Goal: Task Accomplishment & Management: Complete application form

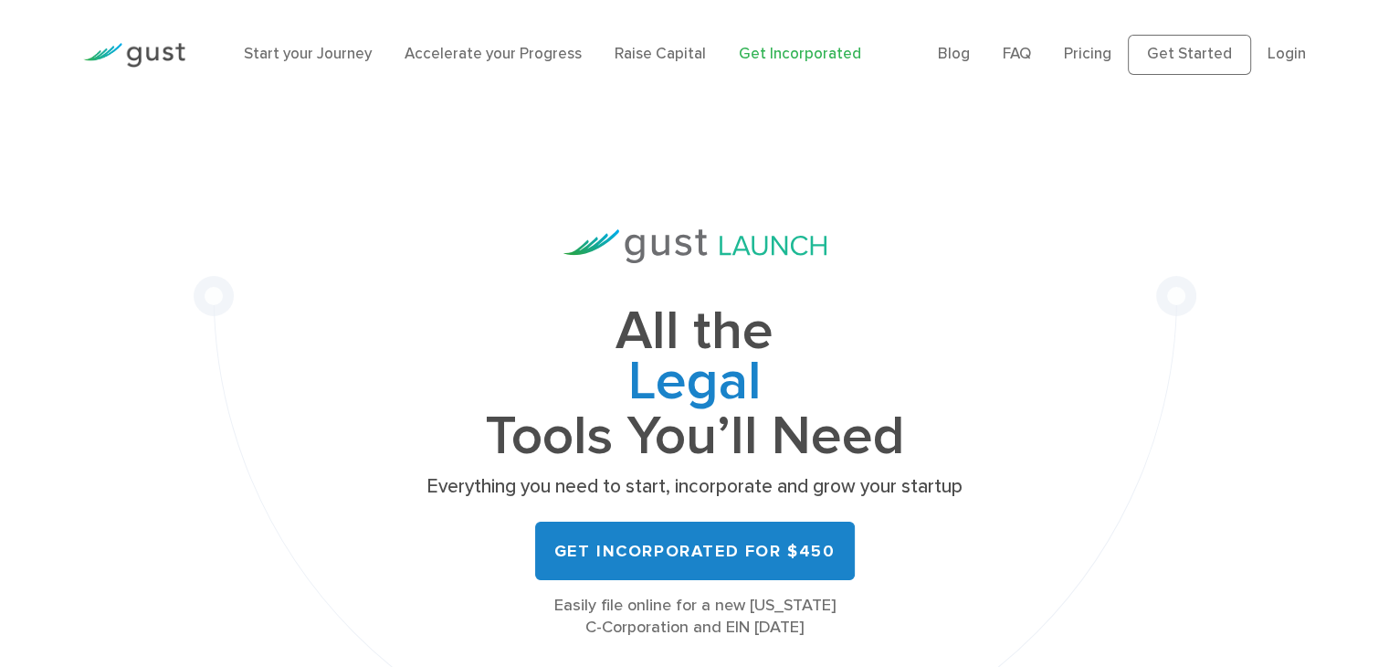
scroll to position [1377, 0]
click at [352, 60] on link "Start your Journey" at bounding box center [308, 54] width 128 height 18
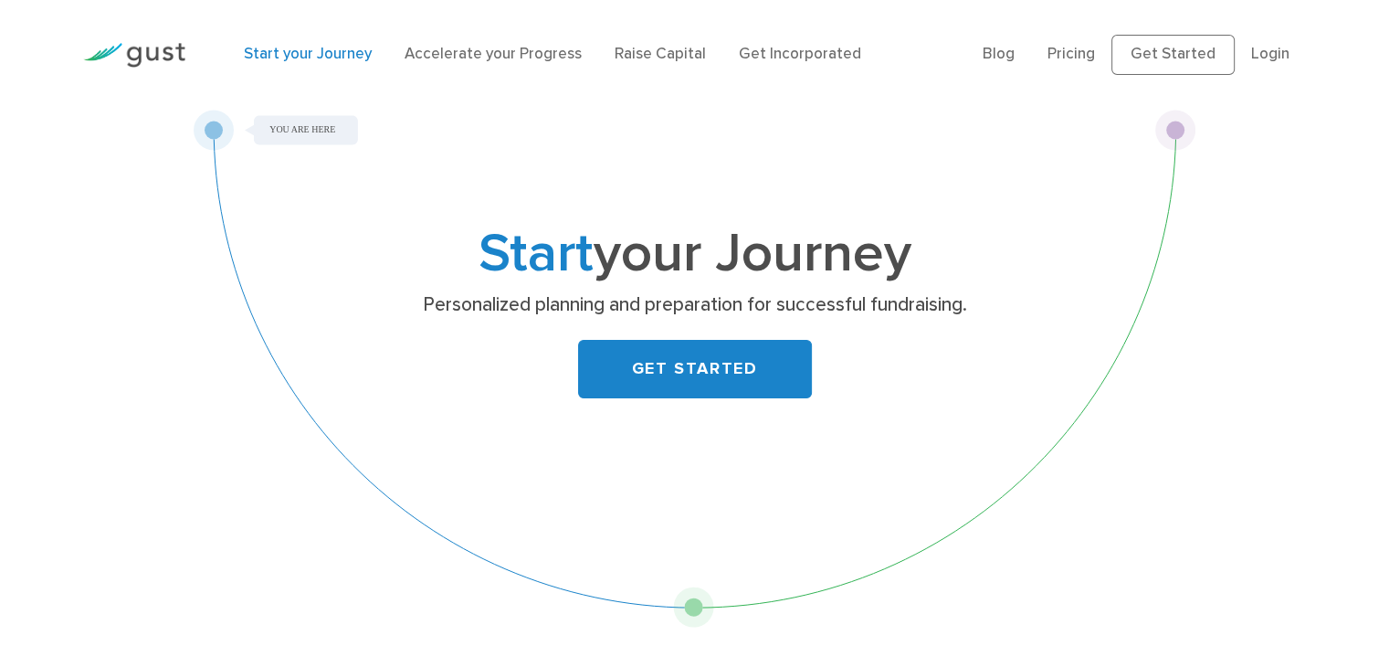
scroll to position [1377, 0]
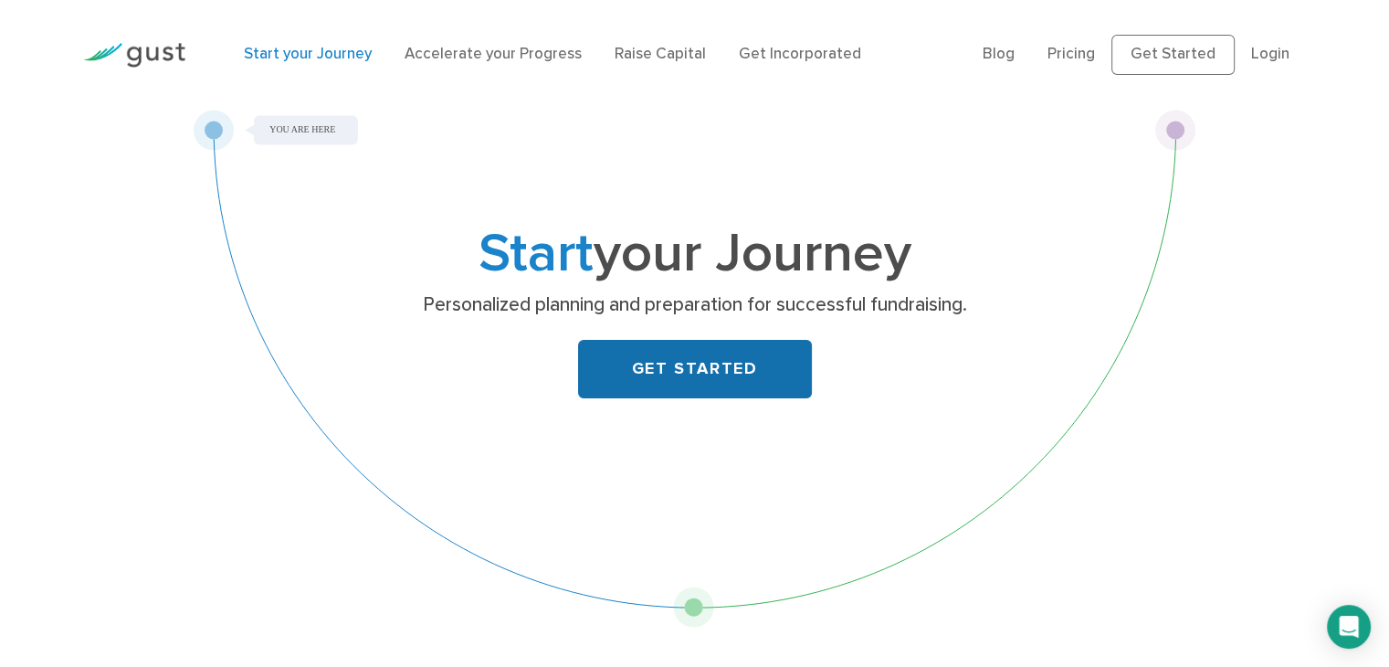
click at [702, 378] on link "GET STARTED" at bounding box center [695, 369] width 234 height 58
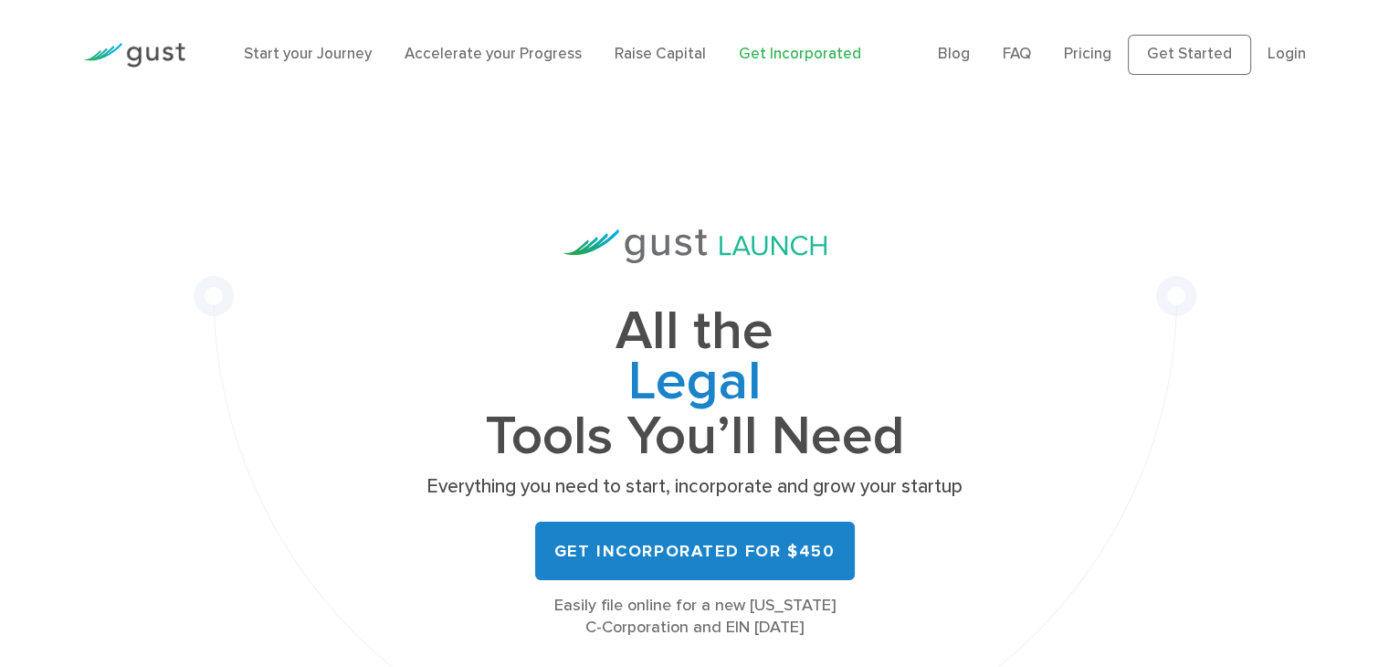
scroll to position [1377, 0]
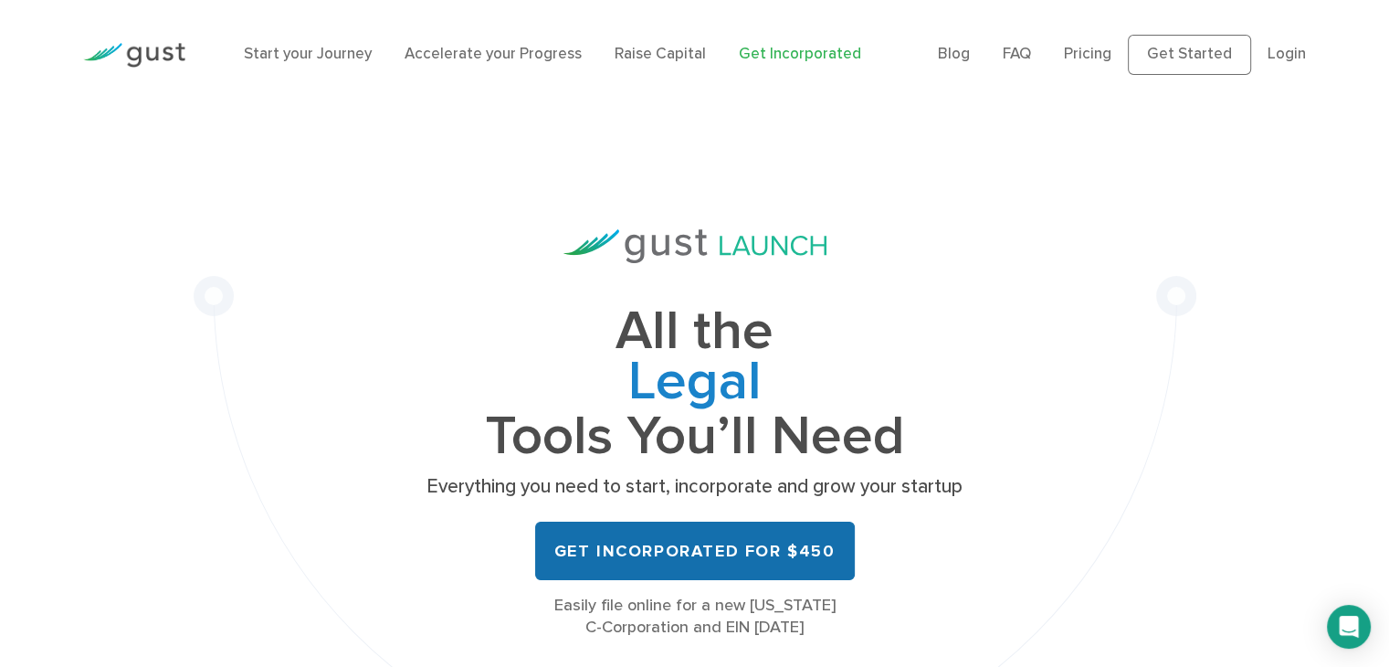
click at [718, 578] on link "Get Incorporated for $450" at bounding box center [695, 550] width 320 height 58
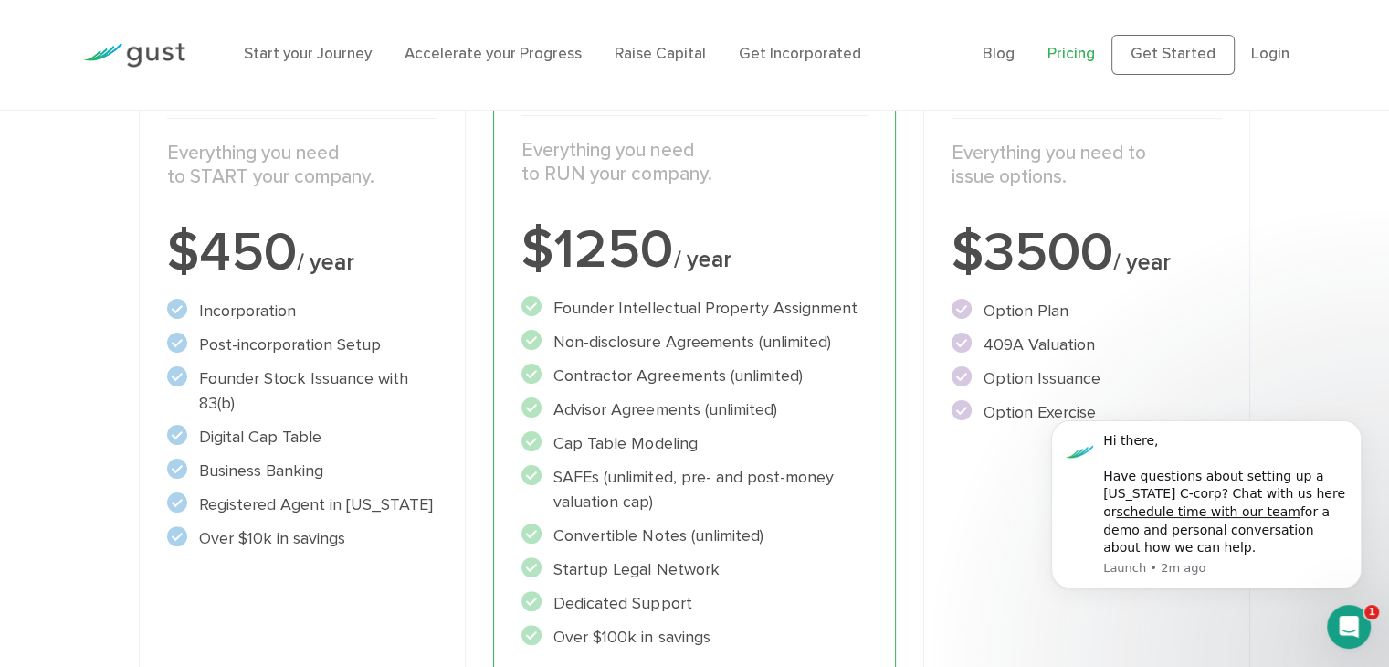
scroll to position [352, 0]
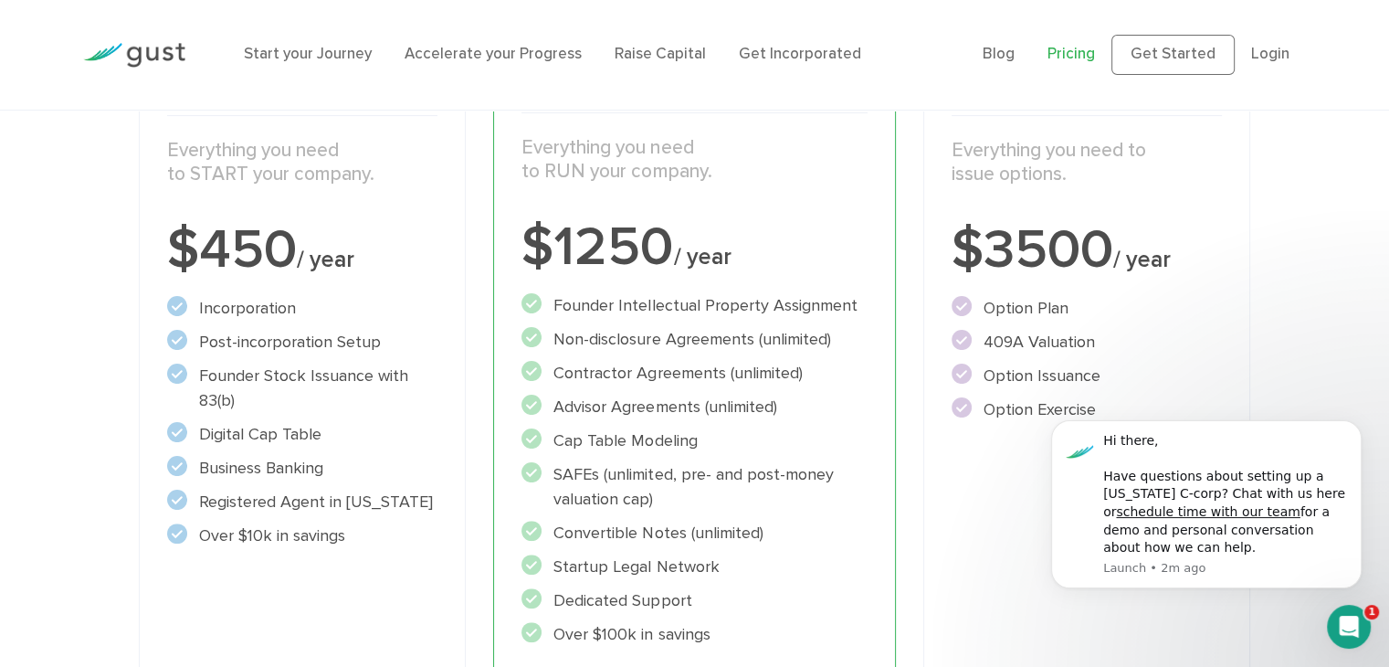
click at [300, 436] on li "Digital Cap Table" at bounding box center [302, 434] width 271 height 25
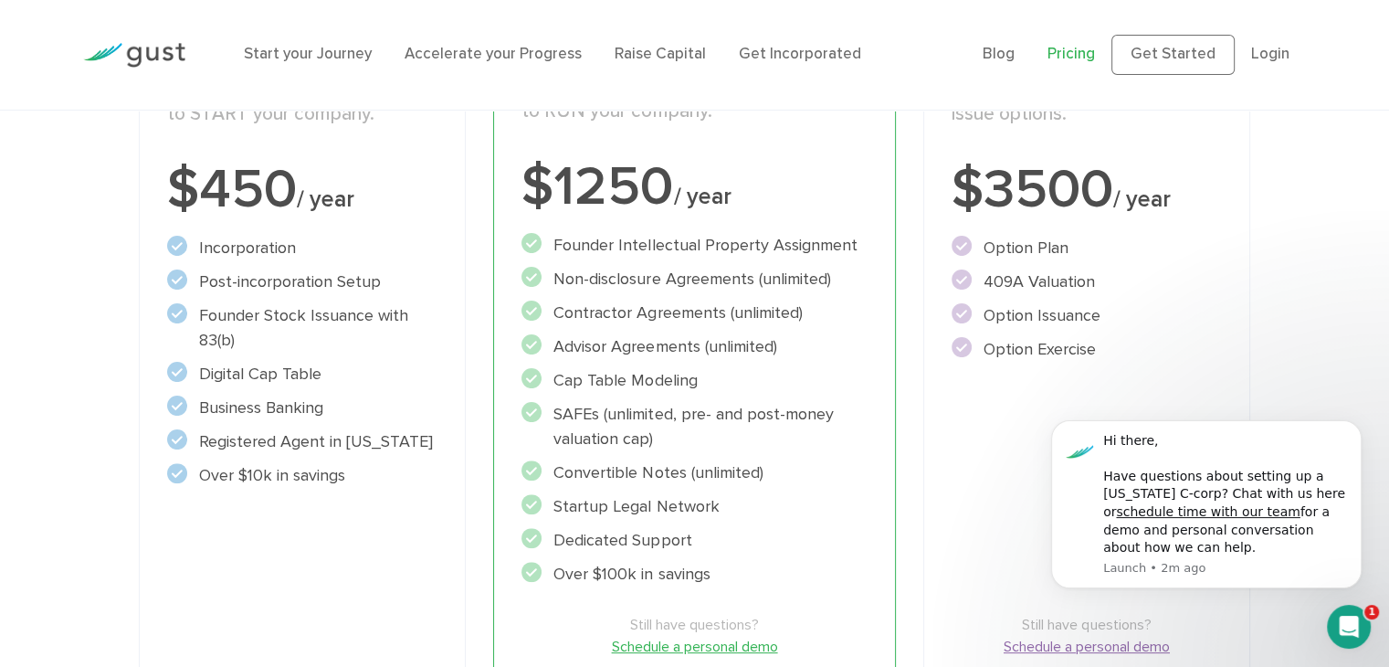
scroll to position [581, 0]
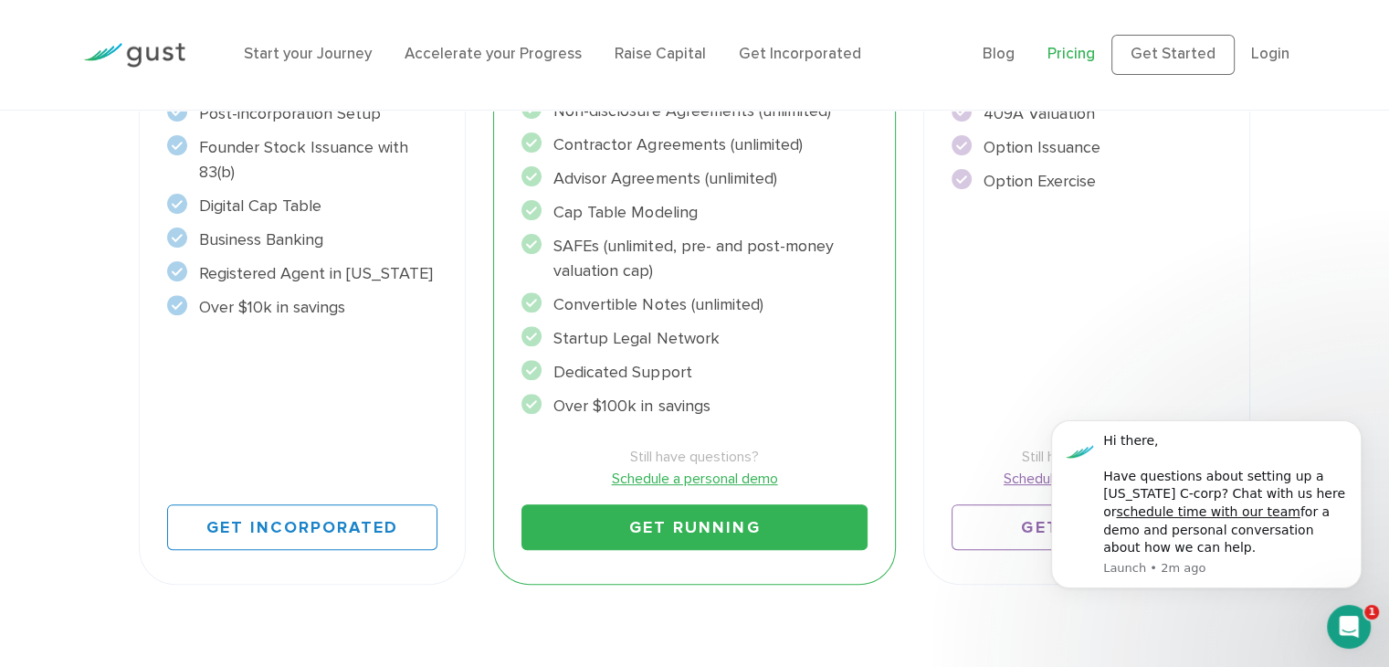
click at [215, 398] on div "Start Incorporate in 2 Minutes Everything you need to START your company. $450 …" at bounding box center [303, 195] width 328 height 782
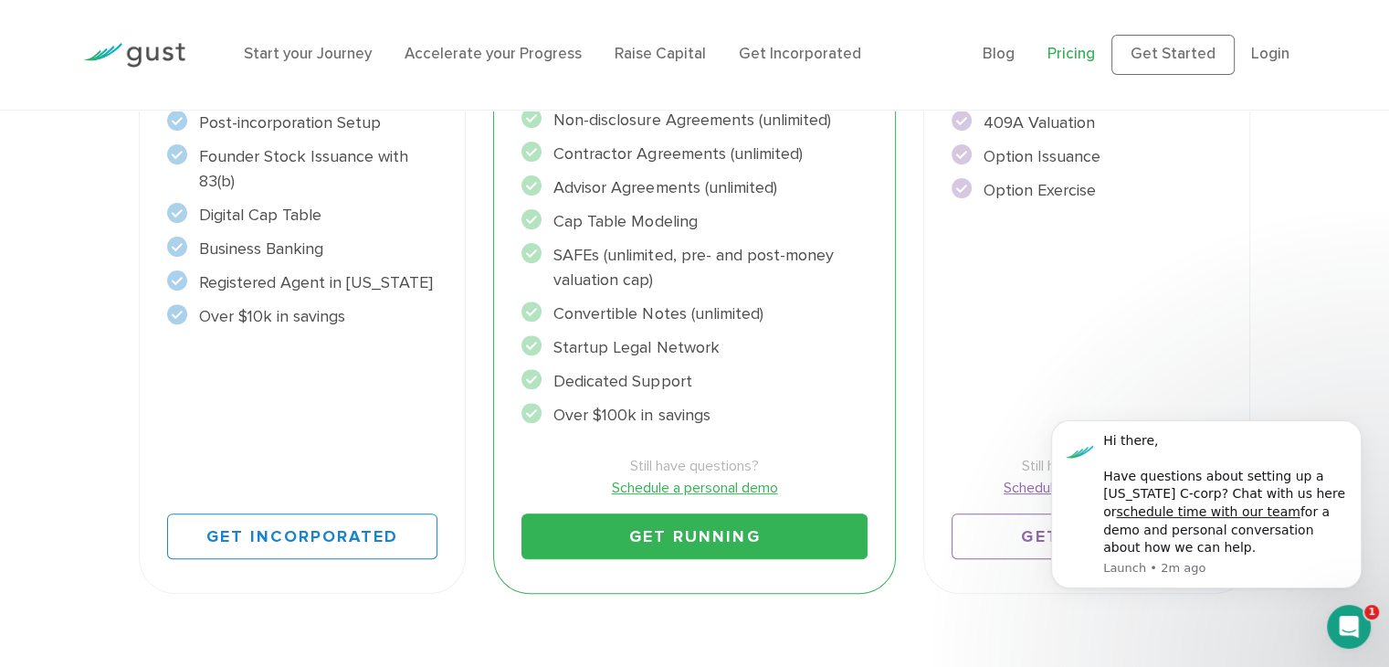
scroll to position [583, 0]
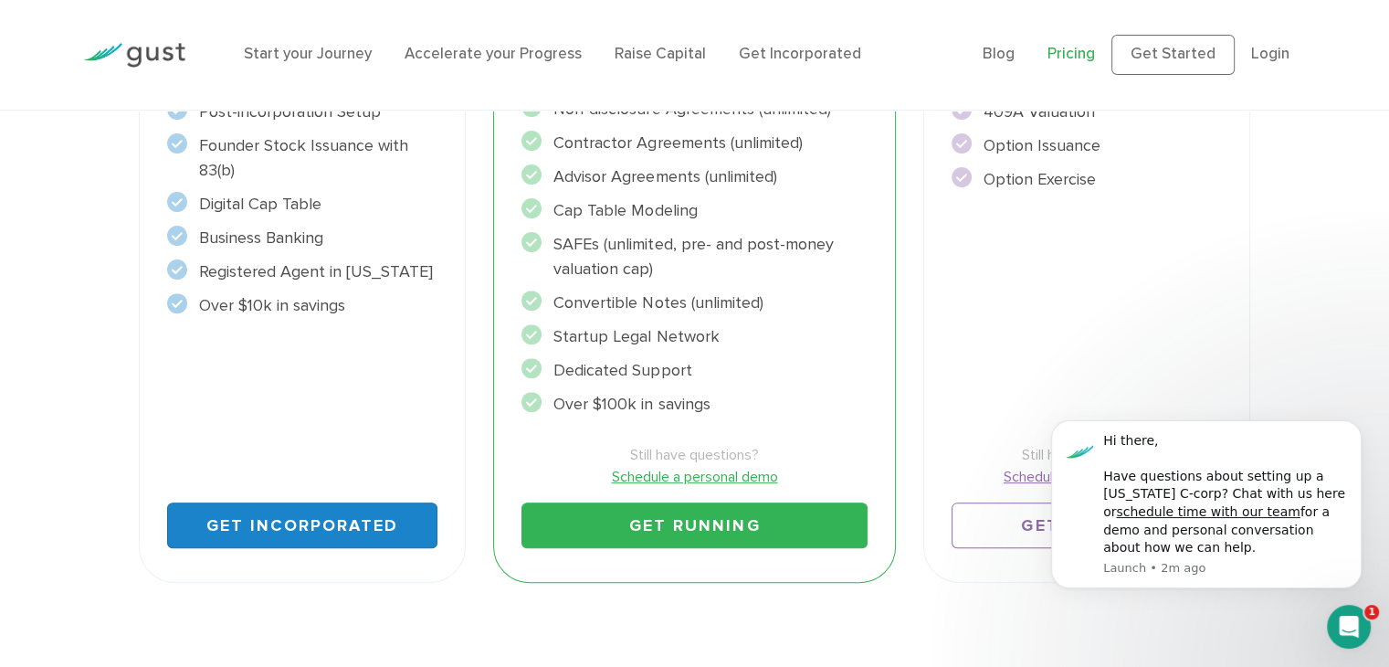
click at [234, 510] on link "Get Incorporated" at bounding box center [302, 525] width 271 height 46
